Goal: Information Seeking & Learning: Check status

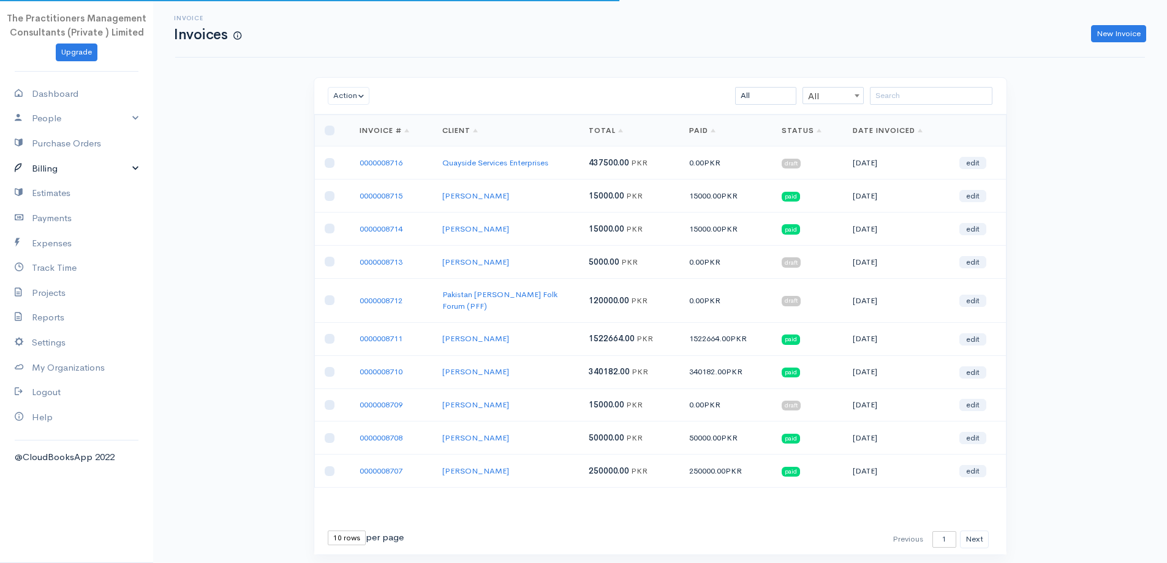
click at [103, 163] on link "Billing" at bounding box center [76, 168] width 153 height 25
click at [51, 183] on link "Invoice" at bounding box center [76, 192] width 153 height 22
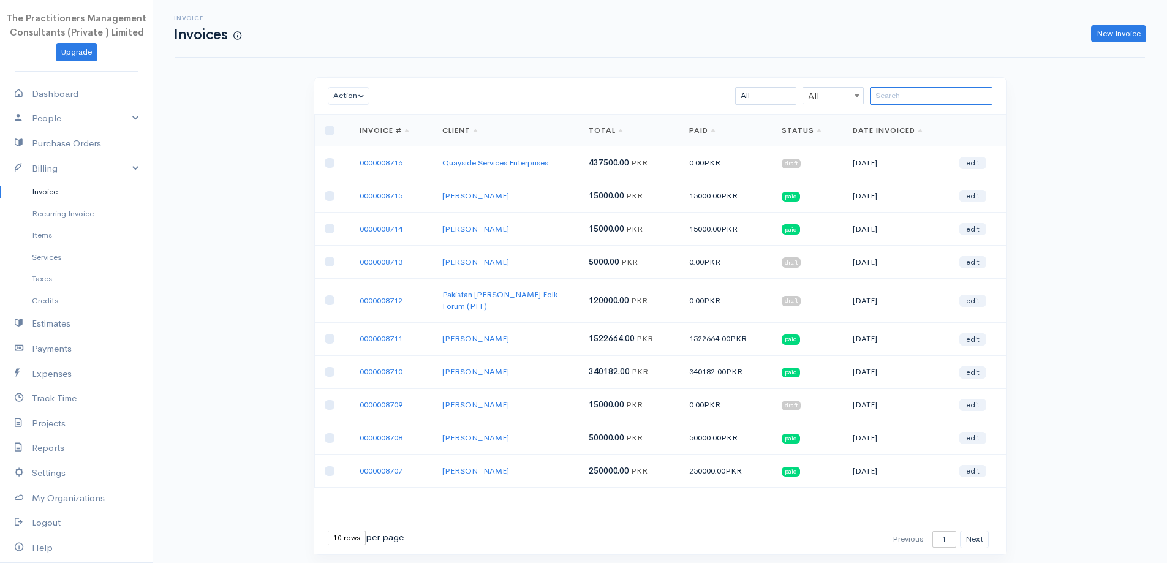
click at [896, 101] on input "search" at bounding box center [931, 96] width 123 height 18
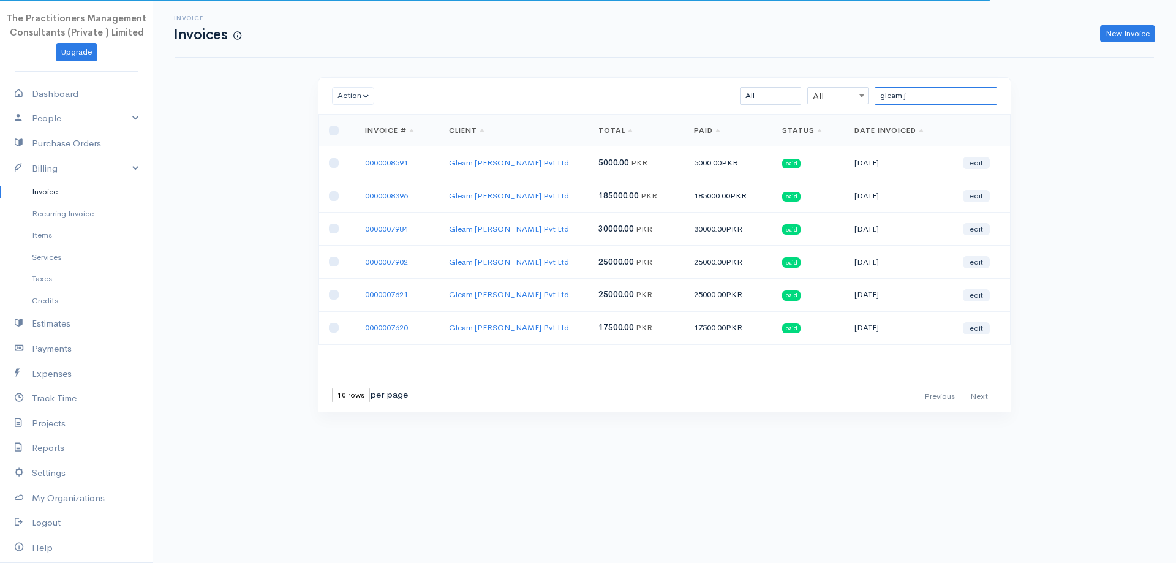
type input "gleam j"
click at [379, 197] on link "0000008396" at bounding box center [386, 195] width 43 height 10
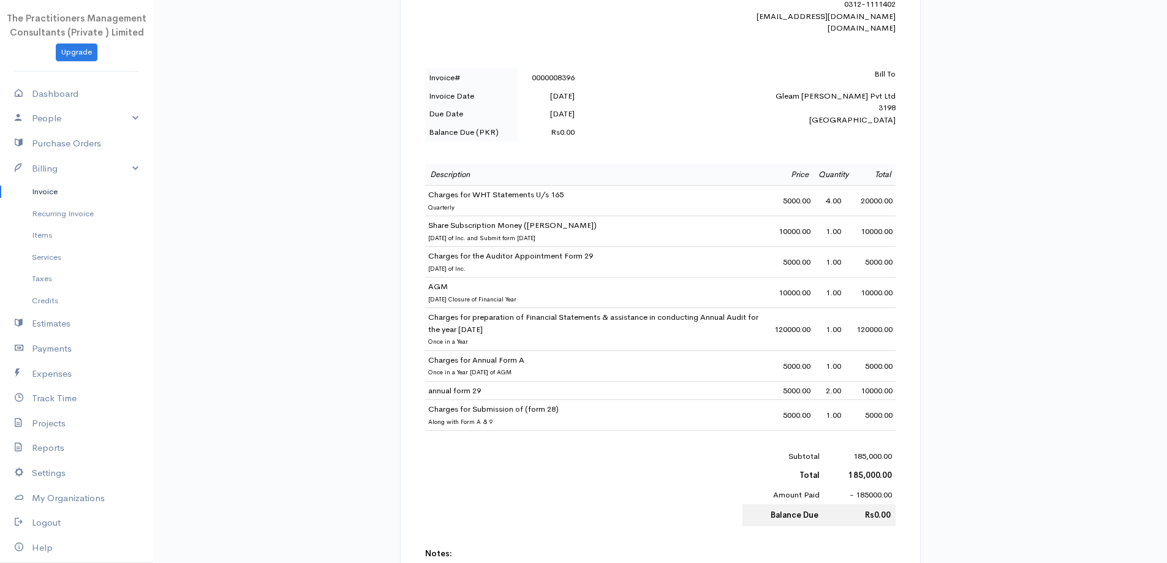
scroll to position [368, 0]
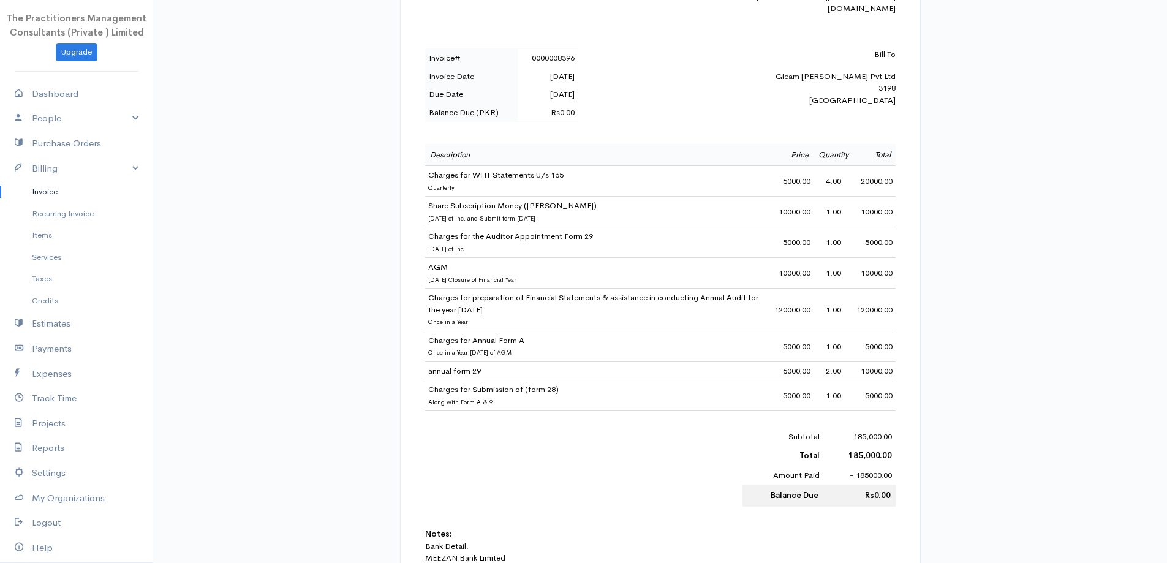
click at [36, 196] on link "Invoice" at bounding box center [76, 192] width 153 height 22
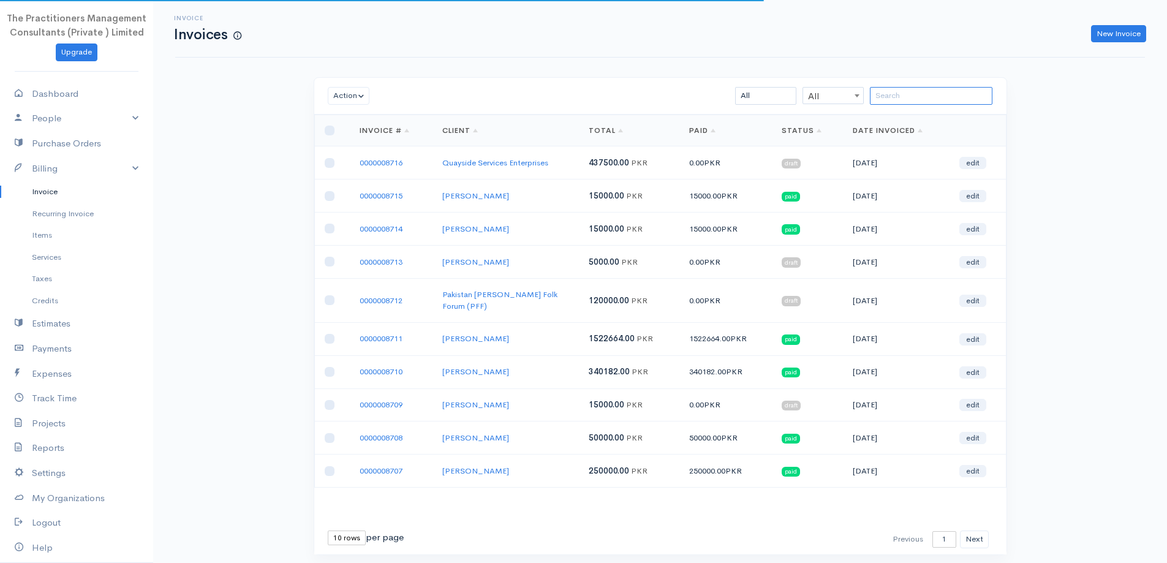
click at [913, 102] on input "search" at bounding box center [931, 96] width 123 height 18
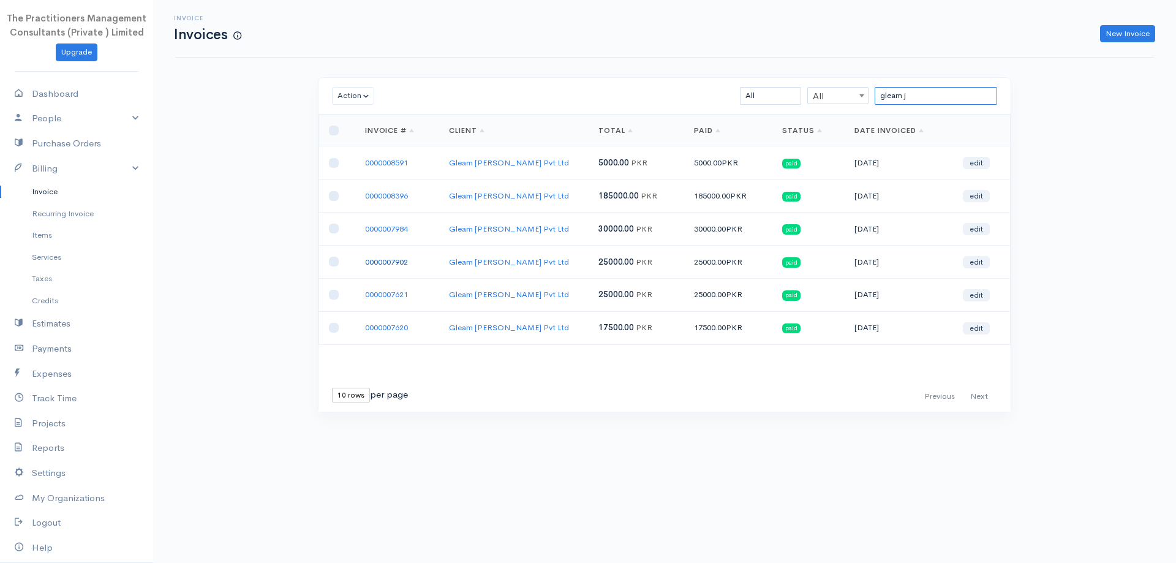
type input "gleam j"
click at [396, 258] on link "0000007902" at bounding box center [386, 262] width 43 height 10
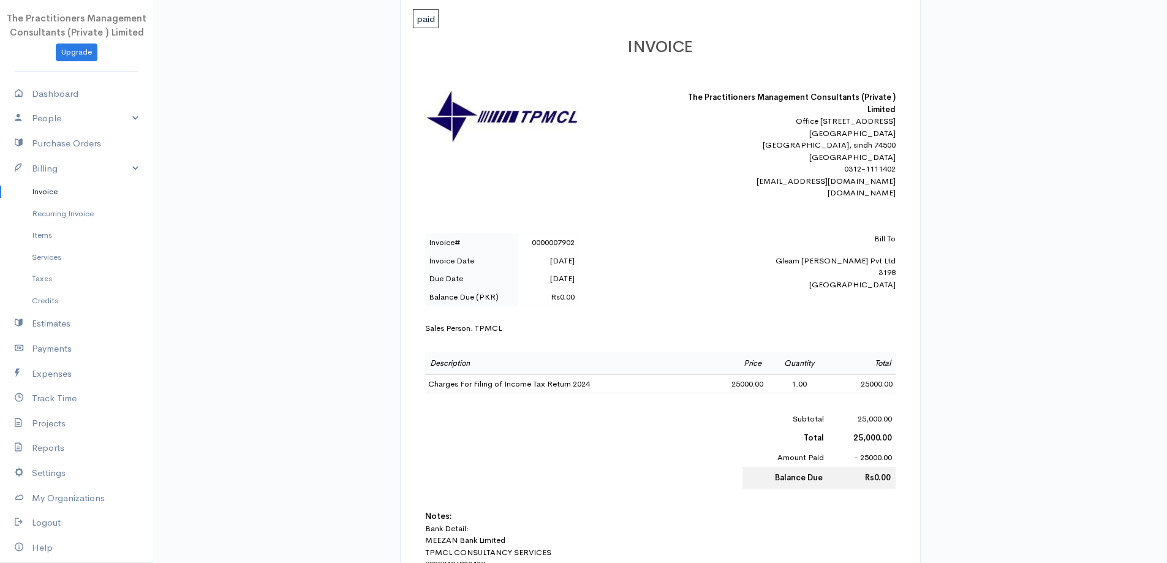
scroll to position [184, 0]
click at [10, 195] on link "Invoice" at bounding box center [76, 192] width 153 height 22
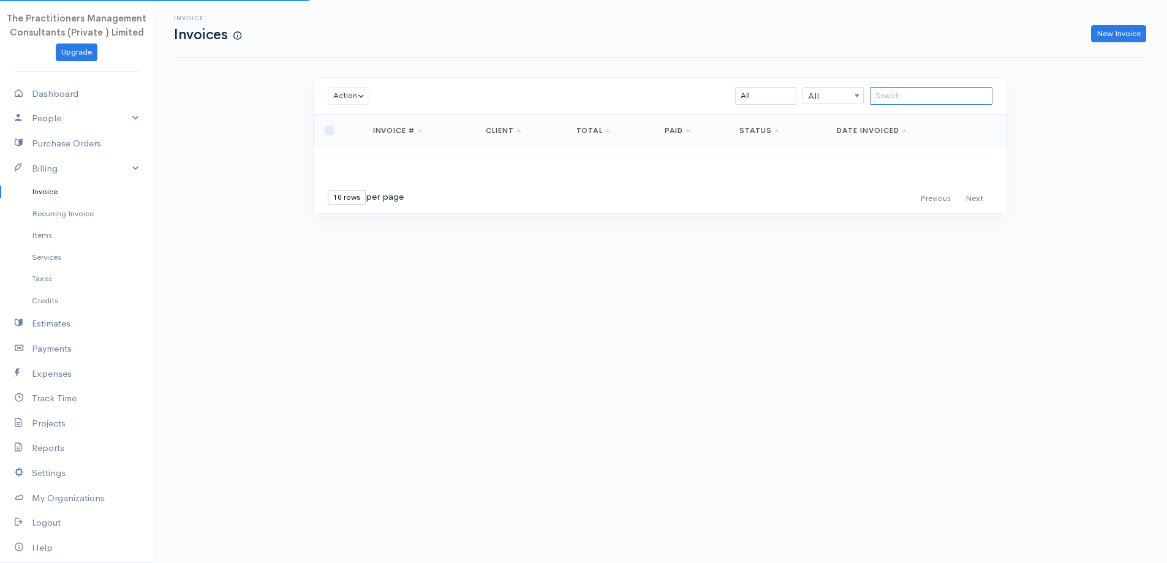
click at [884, 89] on input "search" at bounding box center [931, 96] width 123 height 18
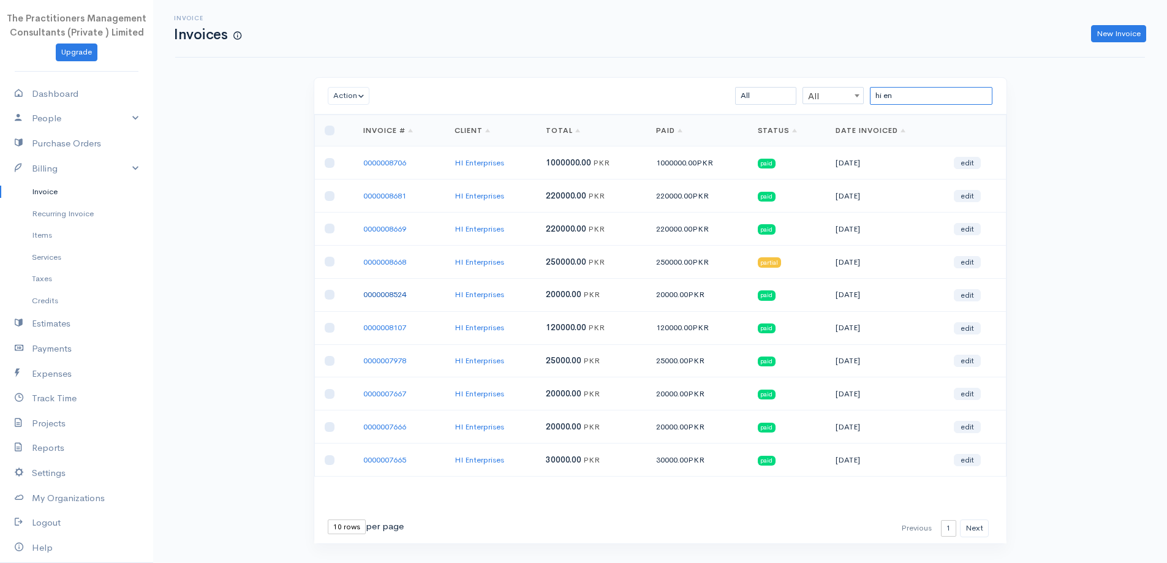
type input "hi en"
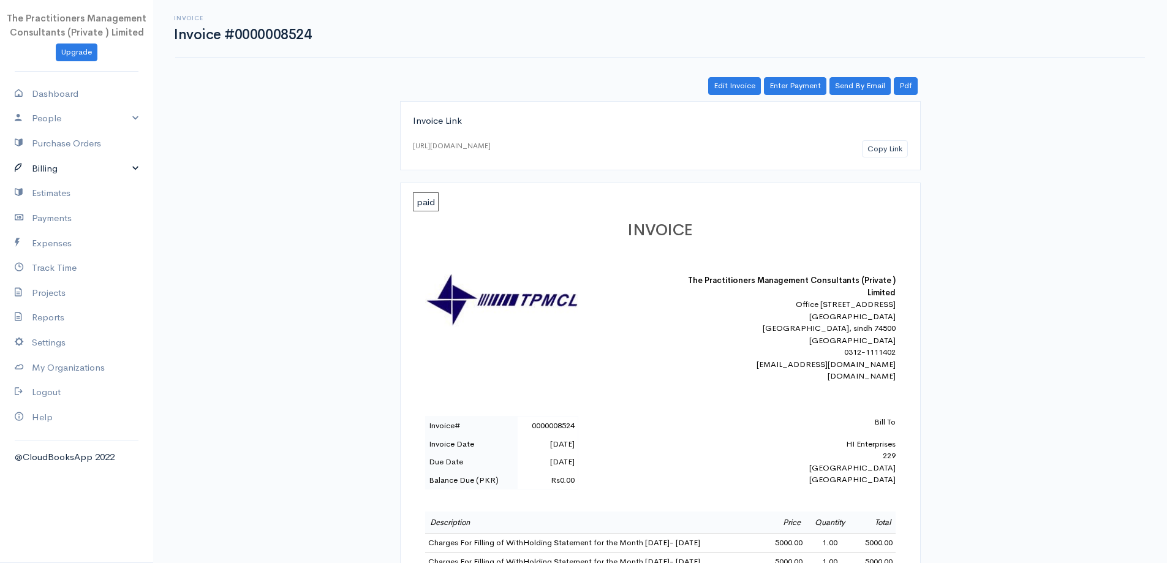
click at [106, 166] on link "Billing" at bounding box center [76, 168] width 153 height 25
click at [41, 182] on link "Invoice" at bounding box center [76, 192] width 153 height 22
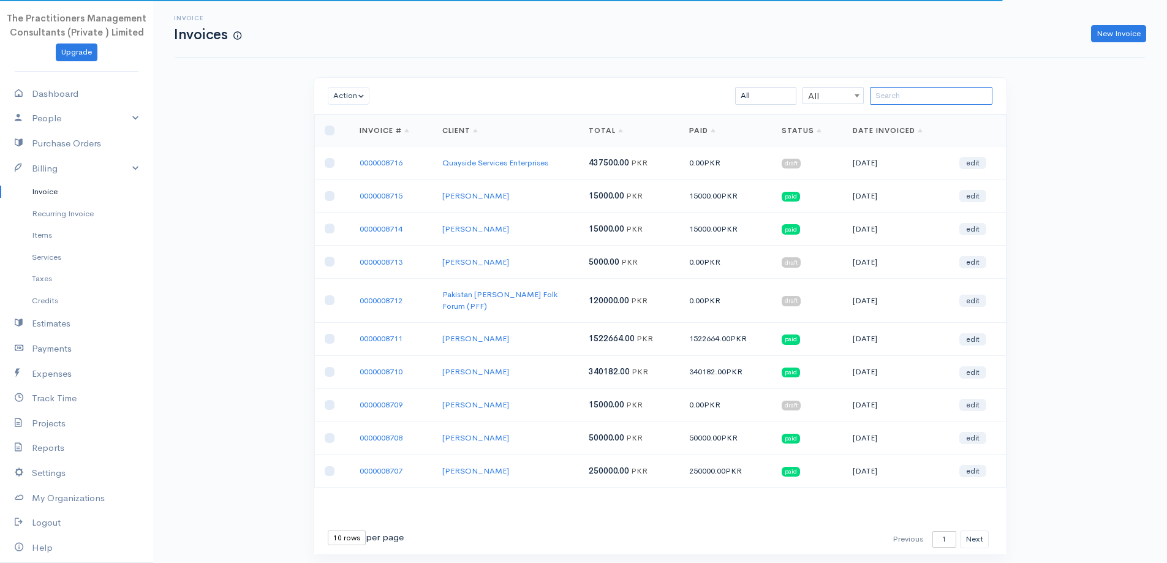
click at [905, 99] on input "search" at bounding box center [931, 96] width 123 height 18
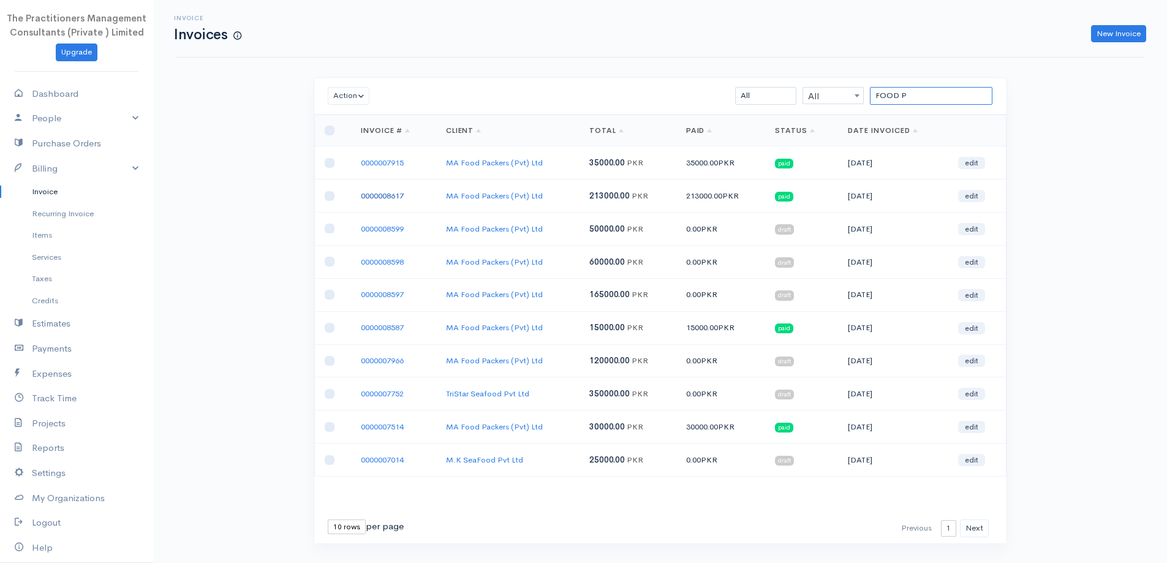
type input "FOOD P"
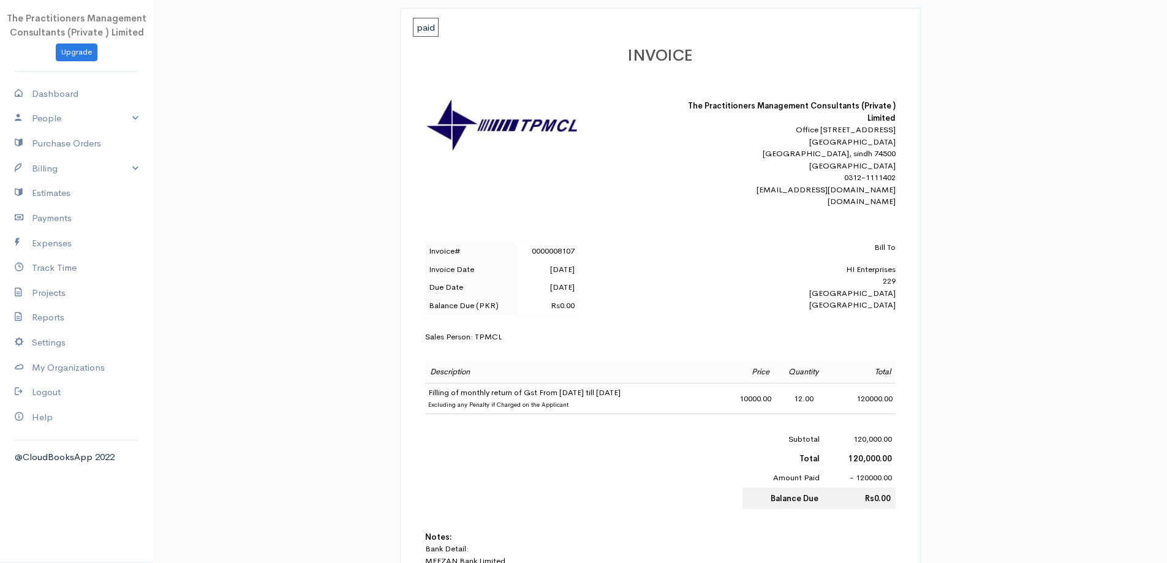
scroll to position [184, 0]
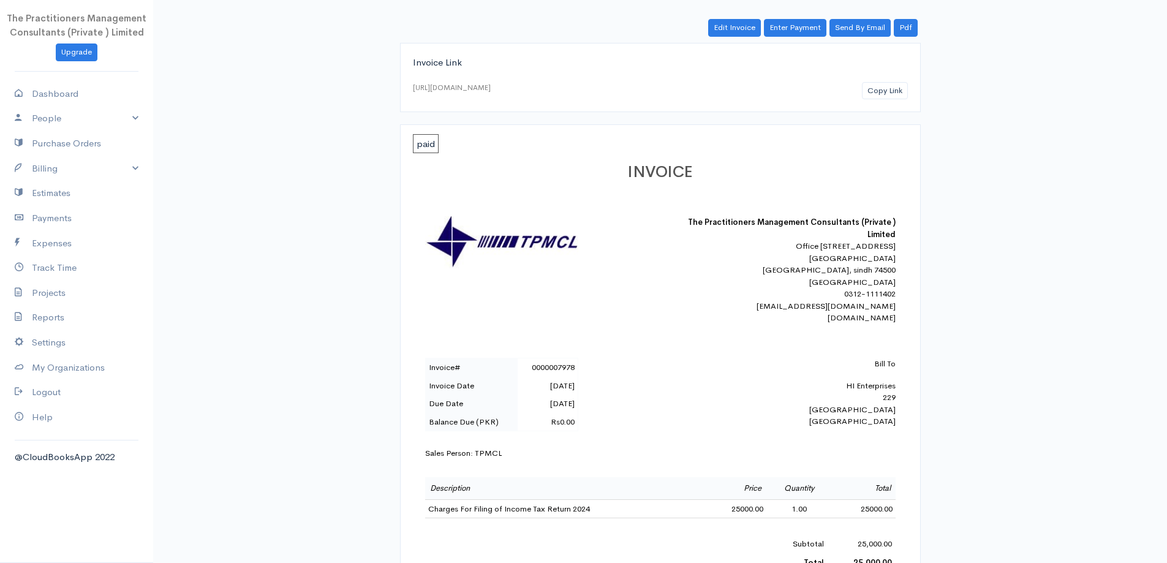
scroll to position [123, 0]
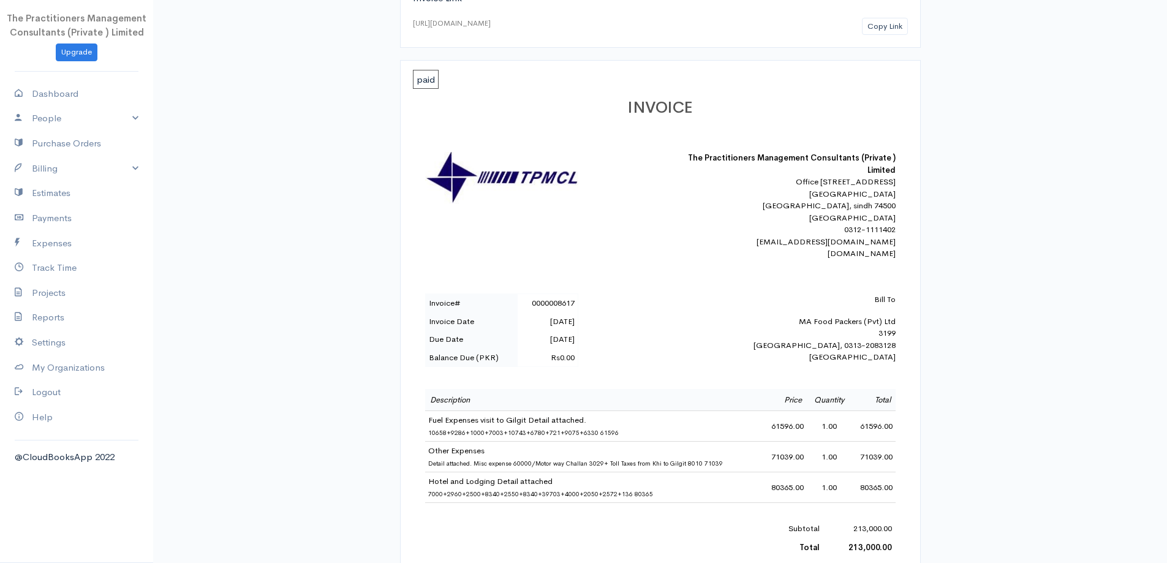
scroll to position [184, 0]
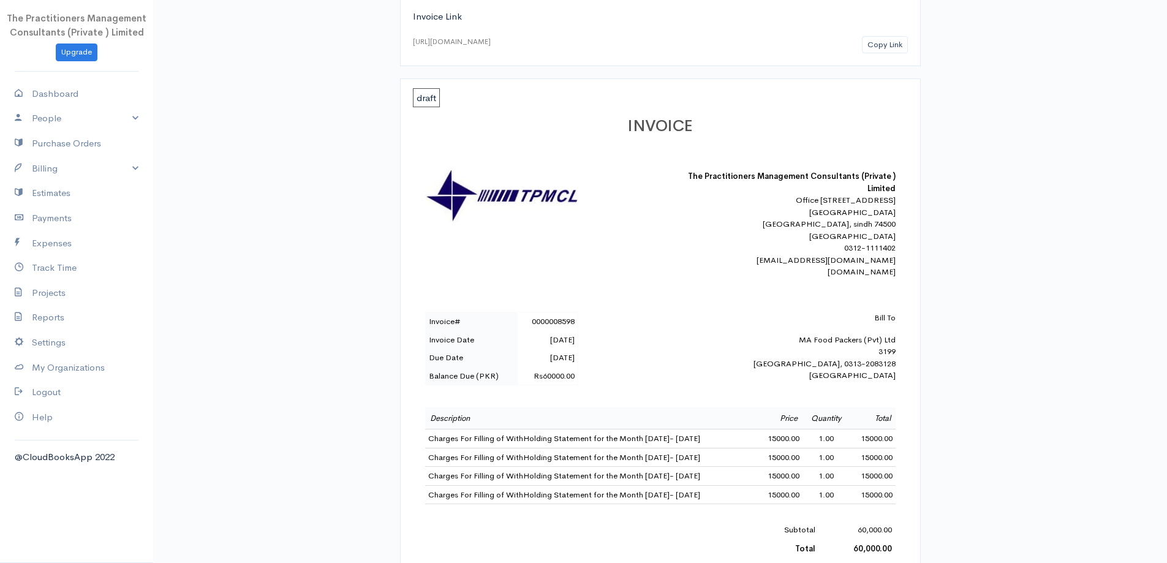
scroll to position [245, 0]
